Goal: Find specific page/section: Find specific page/section

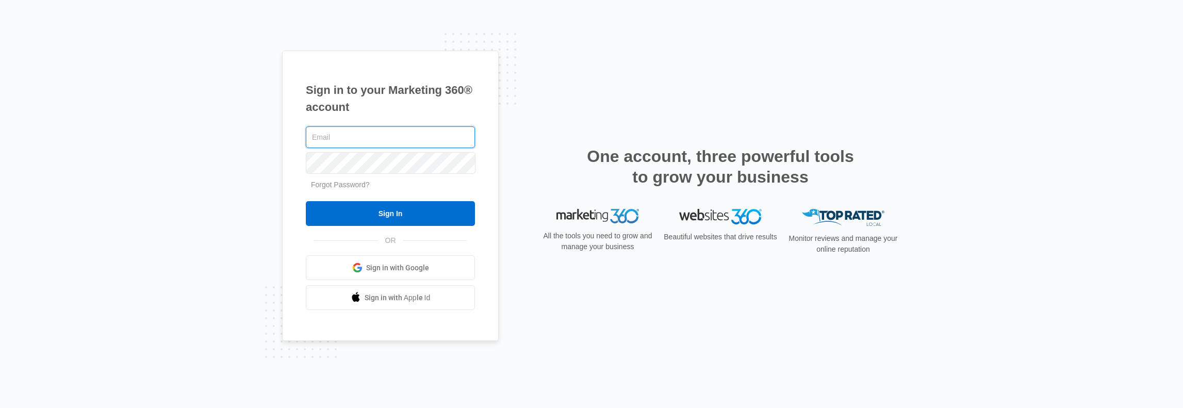
type input "[PERSON_NAME][EMAIL_ADDRESS][PERSON_NAME][DOMAIN_NAME]"
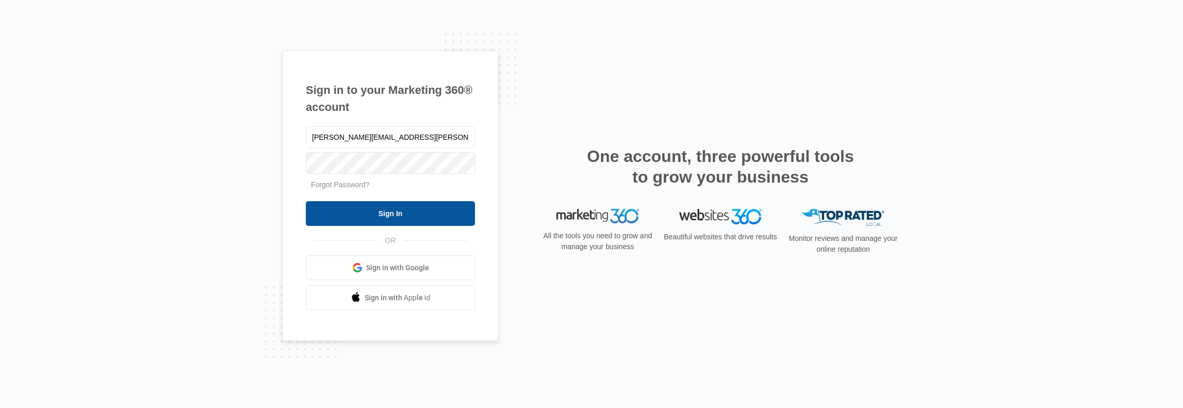
click at [370, 219] on input "Sign In" at bounding box center [390, 213] width 169 height 25
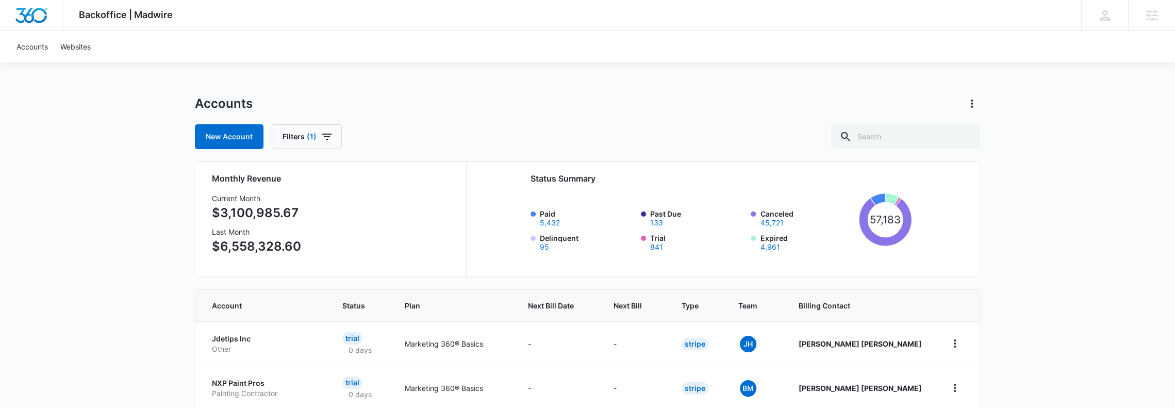
click at [27, 212] on div "Backoffice | Madwire Apps Settings DH Dave Holzapfel dave.holzapfel@madwire.com…" at bounding box center [587, 411] width 1175 height 822
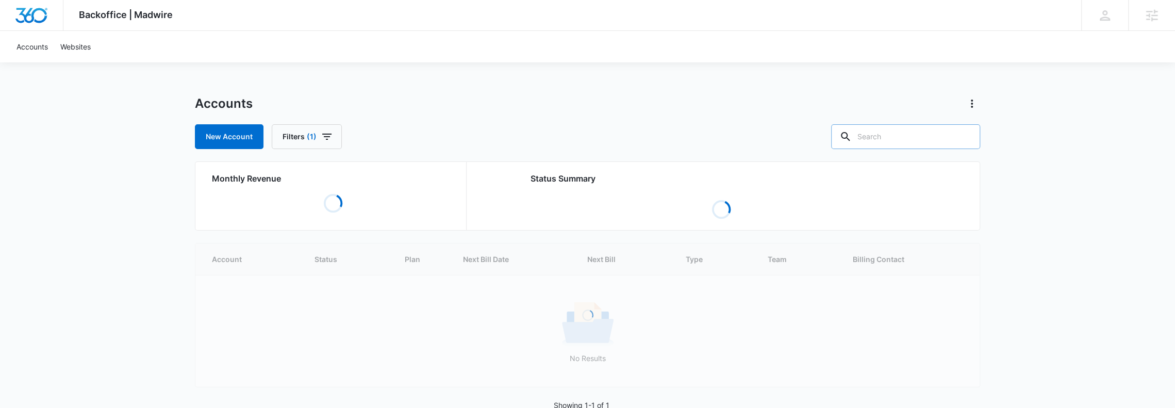
click at [892, 137] on input "text" at bounding box center [905, 136] width 149 height 25
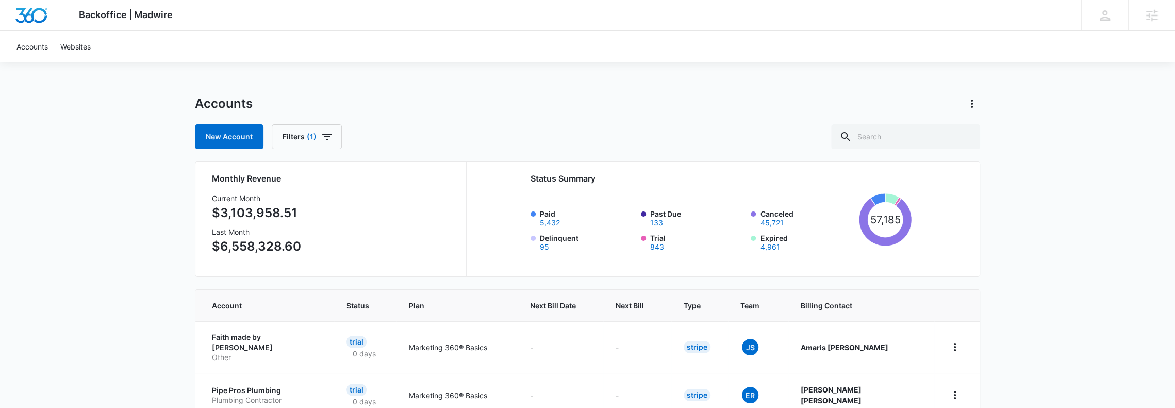
click at [38, 242] on div "Backoffice | Madwire Apps Settings DH Dave Holzapfel dave.holzapfel@madwire.com…" at bounding box center [587, 414] width 1175 height 829
click at [877, 137] on input "text" at bounding box center [905, 136] width 149 height 25
type input "Flightline"
